Goal: Check status: Check status

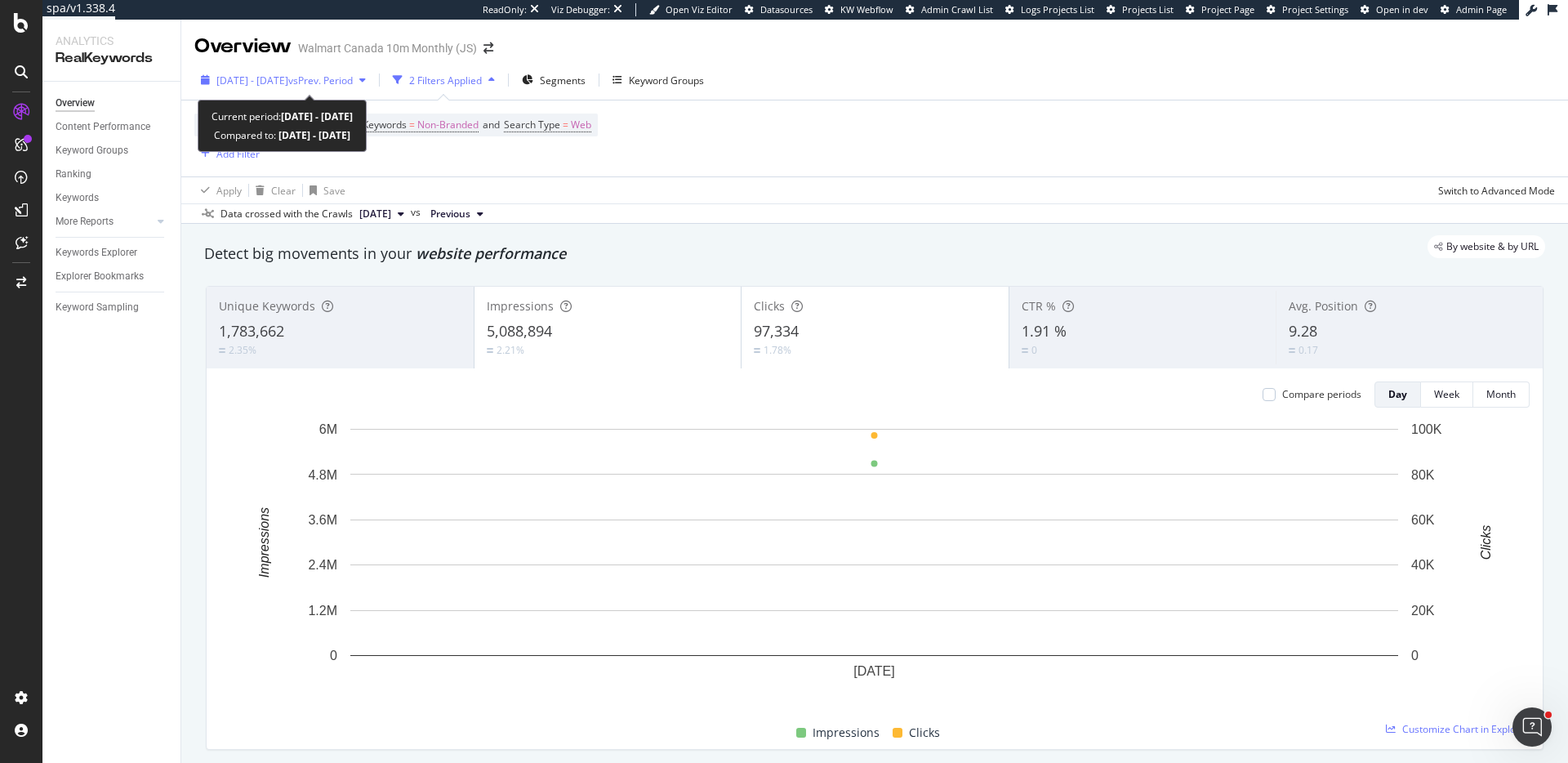
click at [288, 86] on span "[DATE] - [DATE]" at bounding box center [252, 80] width 72 height 14
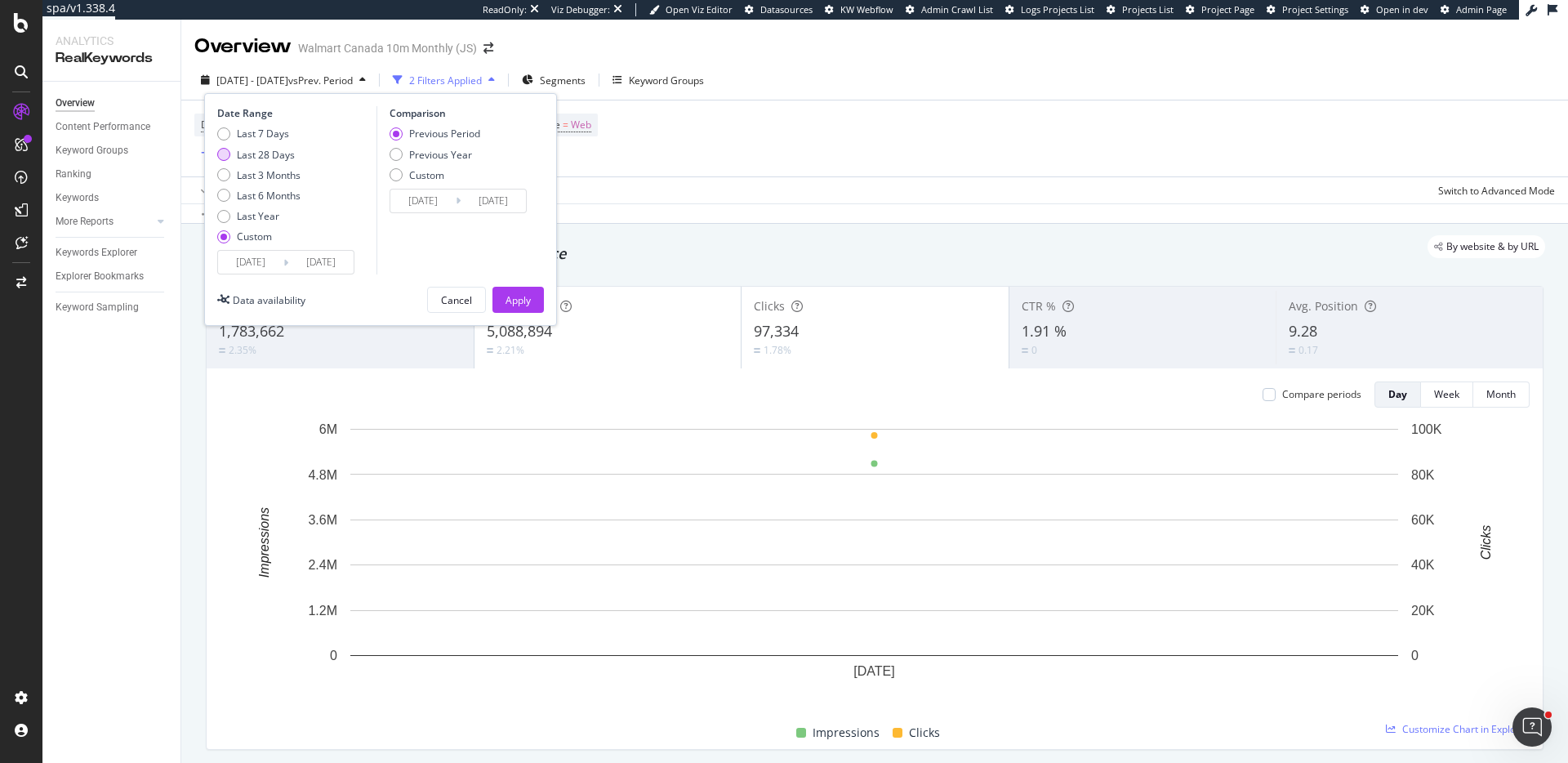
click at [238, 161] on div "Last 28 Days" at bounding box center [265, 154] width 58 height 14
type input "[DATE]"
click at [273, 124] on div "Date Range Last 7 Days Last 28 Days Last 3 Months Last 6 Months Last Year Custo…" at bounding box center [294, 190] width 155 height 168
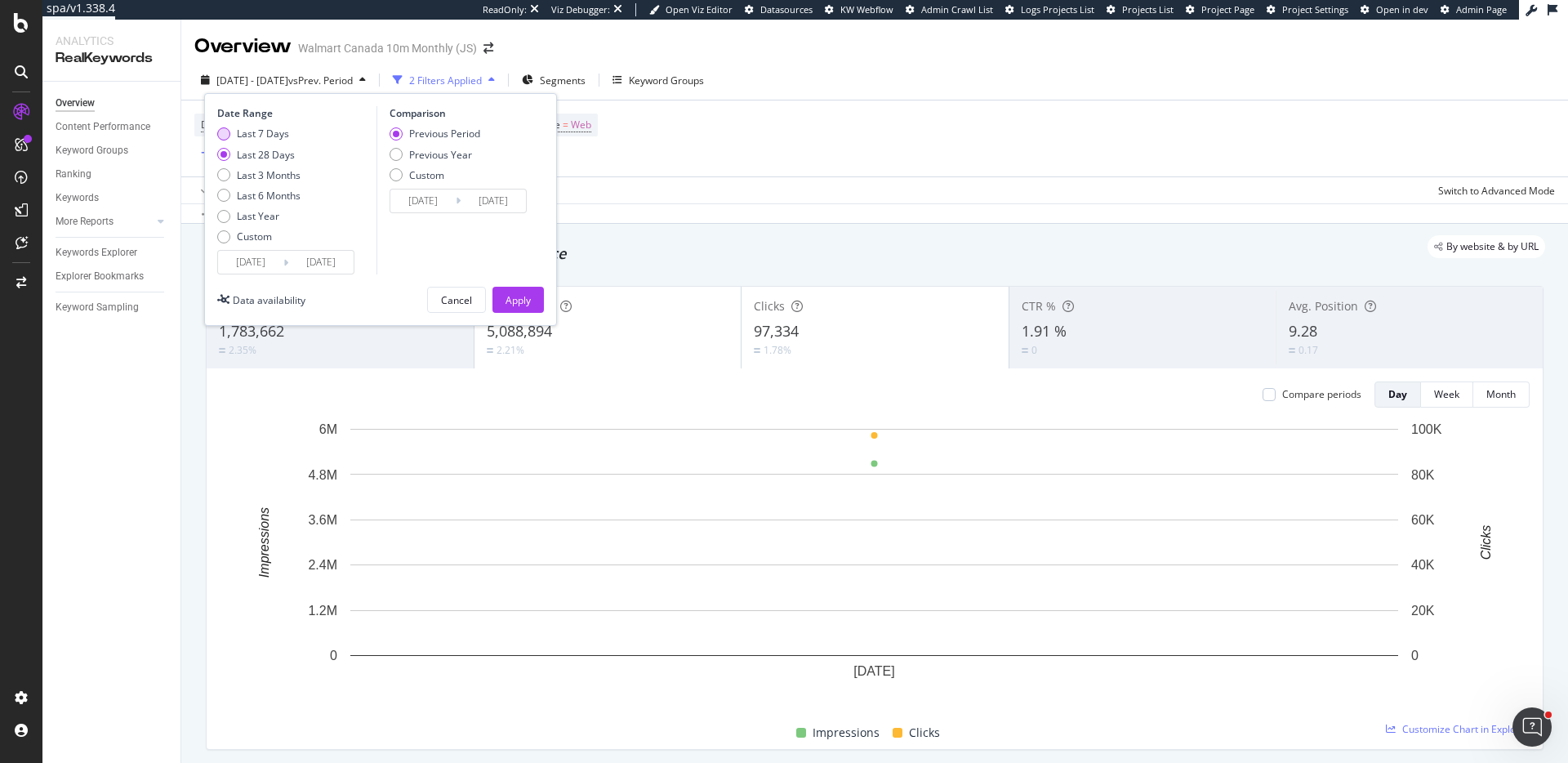
click at [262, 133] on div "Last 7 Days" at bounding box center [263, 134] width 52 height 14
type input "[DATE]"
click at [523, 287] on button "Apply" at bounding box center [518, 300] width 52 height 26
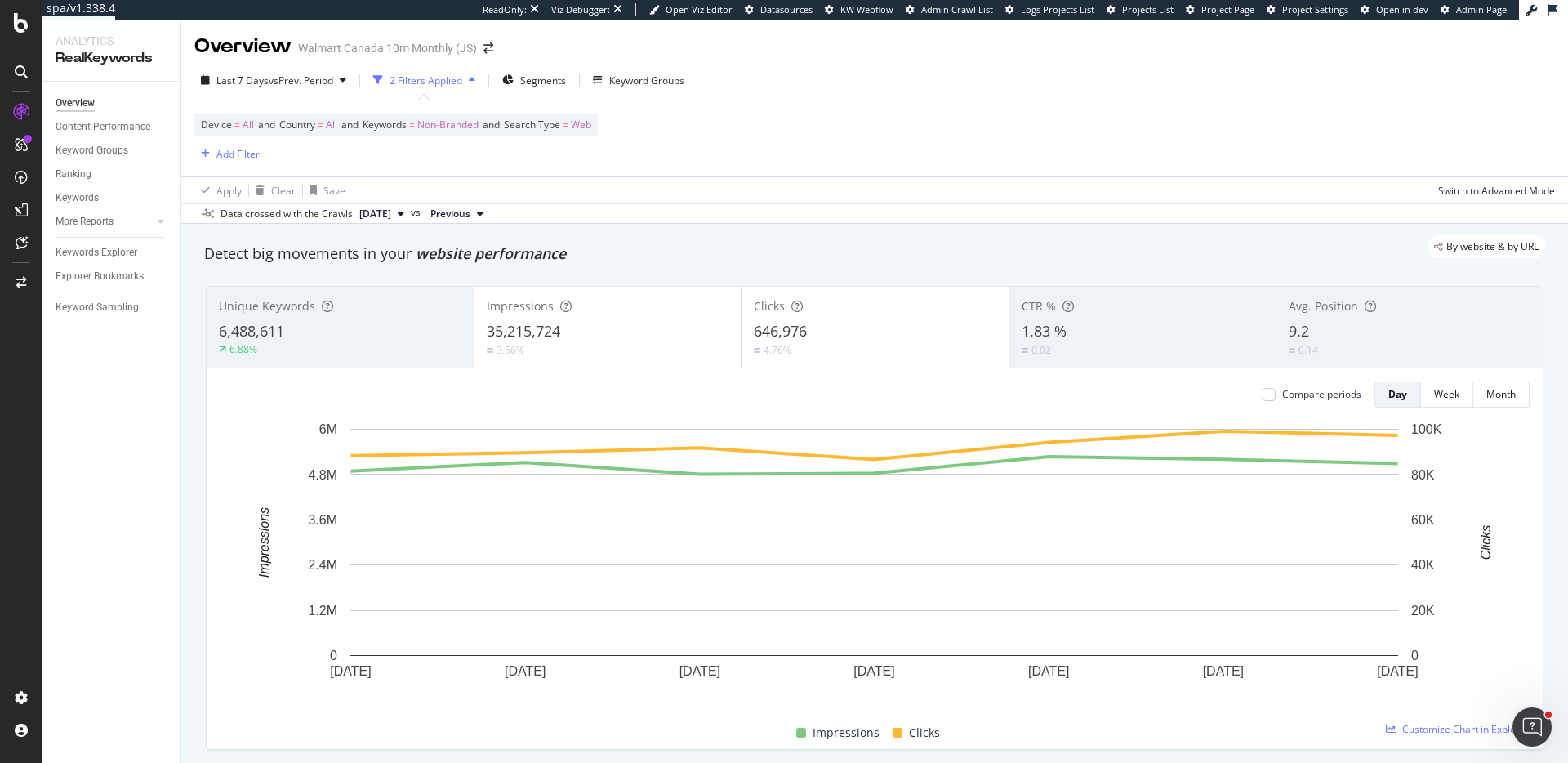
click at [1552, 10] on icon at bounding box center [1552, 10] width 10 height 11
